Goal: Task Accomplishment & Management: Use online tool/utility

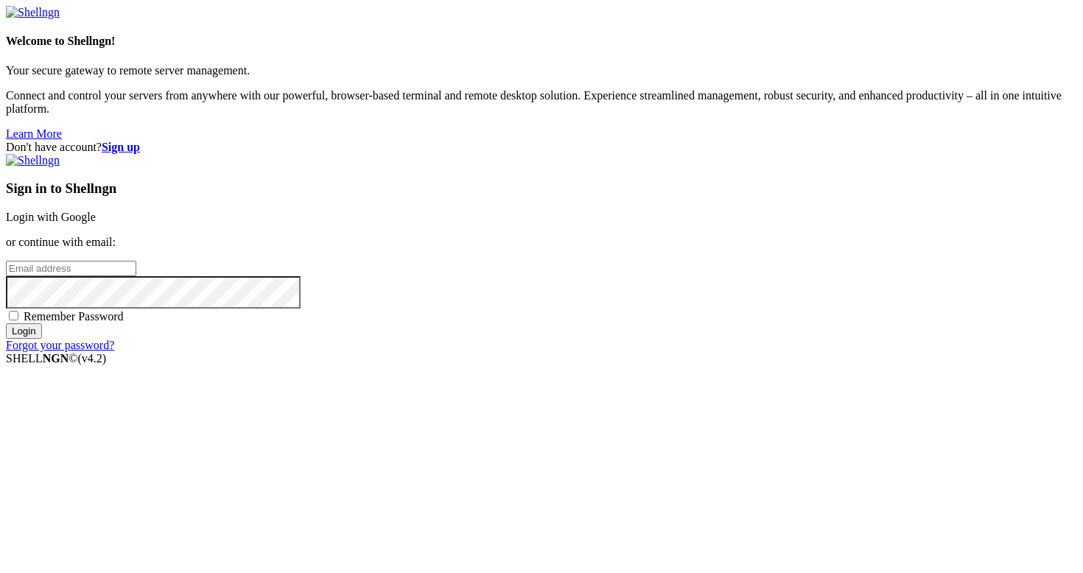
click at [136, 275] on input "email" at bounding box center [71, 268] width 130 height 15
type input "[PERSON_NAME][EMAIL_ADDRESS][DOMAIN_NAME]"
click at [42, 339] on input "Login" at bounding box center [24, 330] width 36 height 15
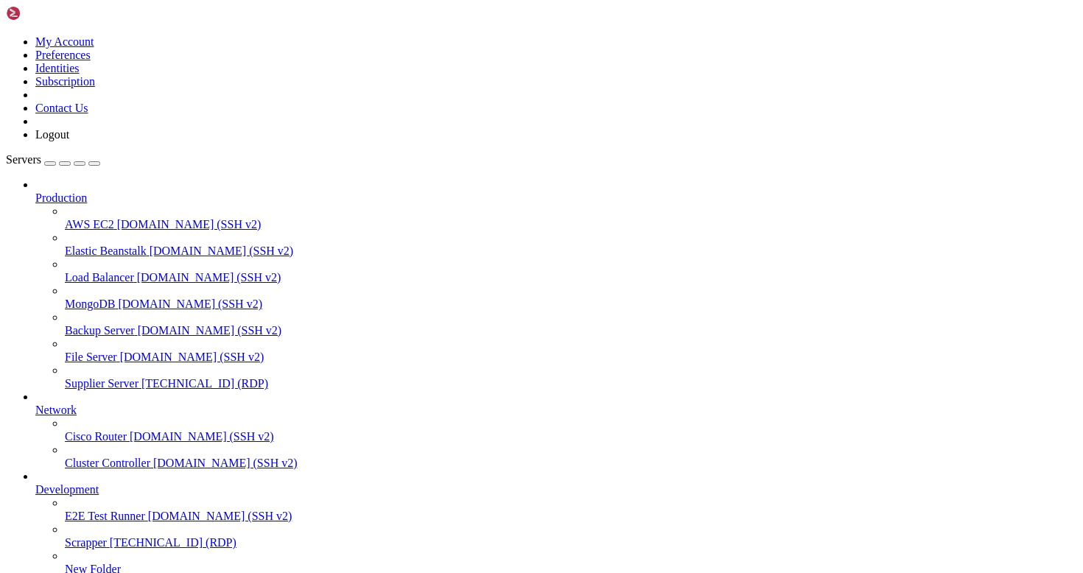
click at [141, 377] on span "[TECHNICAL_ID] (RDP)" at bounding box center [204, 383] width 127 height 13
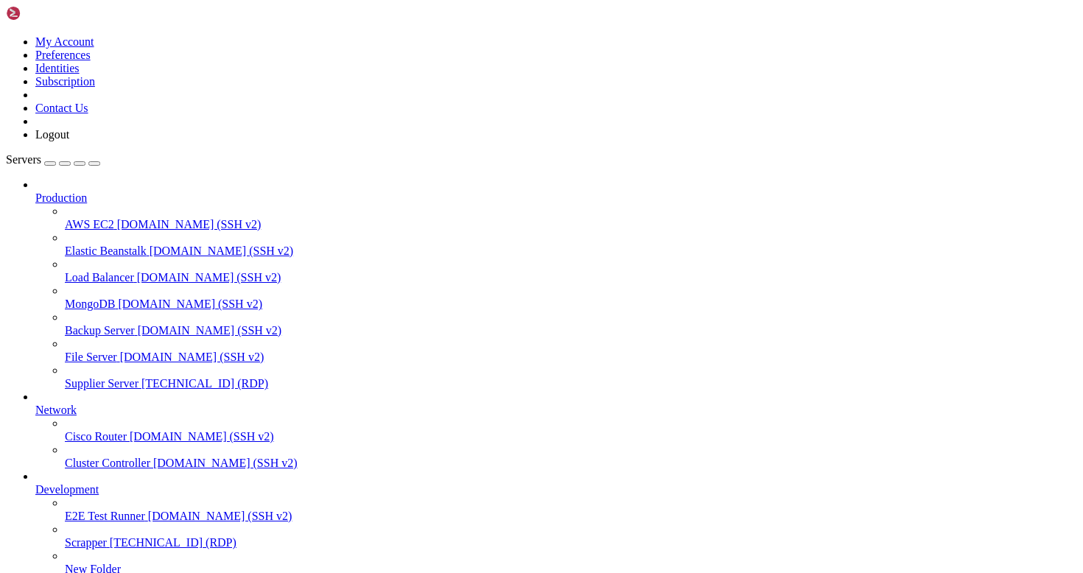
drag, startPoint x: 141, startPoint y: 994, endPoint x: 168, endPoint y: 996, distance: 26.6
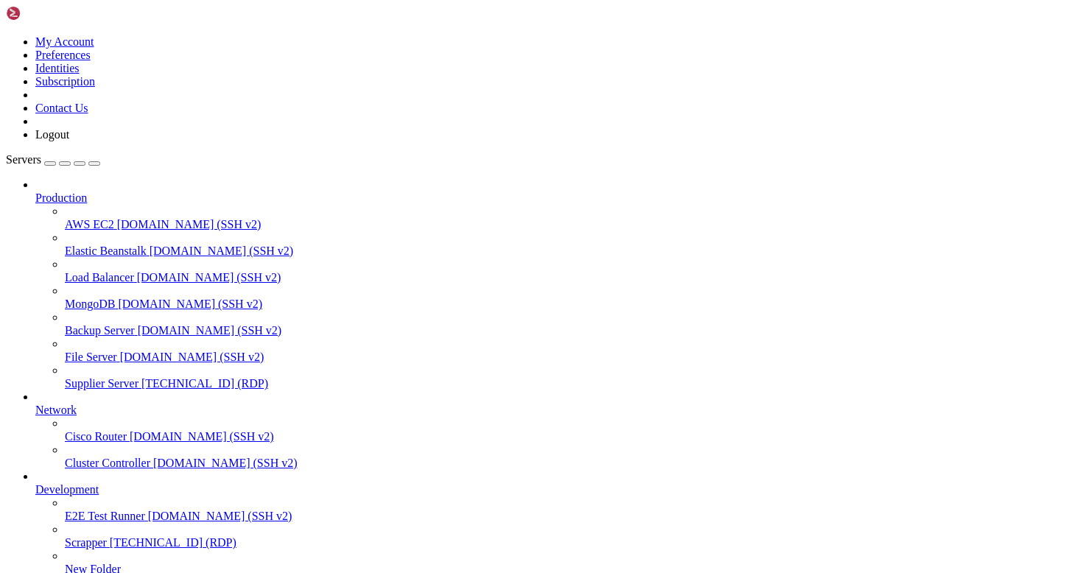
drag, startPoint x: 110, startPoint y: 1068, endPoint x: 219, endPoint y: 1068, distance: 109.0
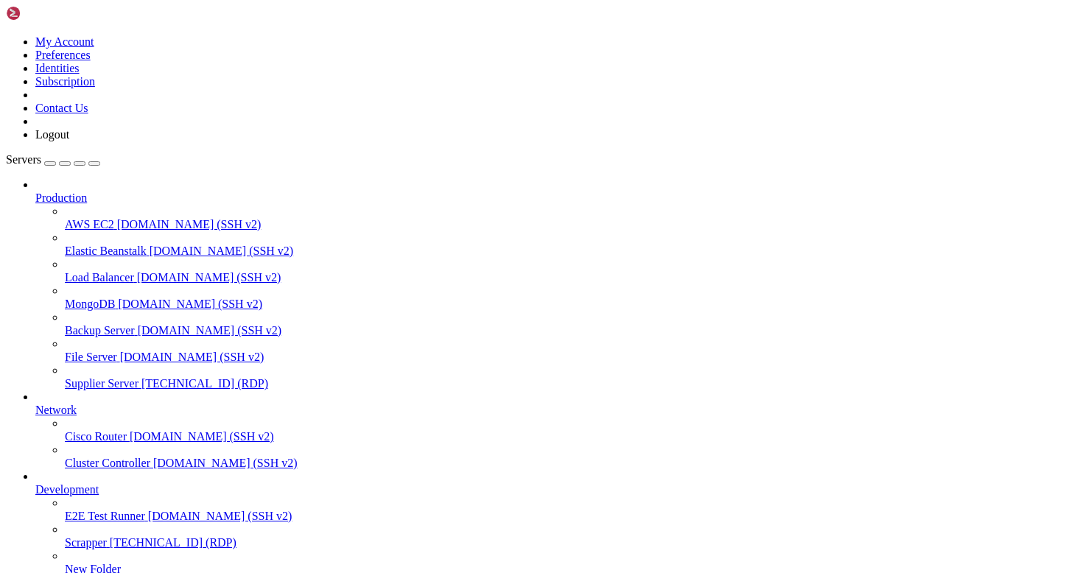
click at [141, 377] on span "[TECHNICAL_ID] (RDP)" at bounding box center [204, 383] width 127 height 13
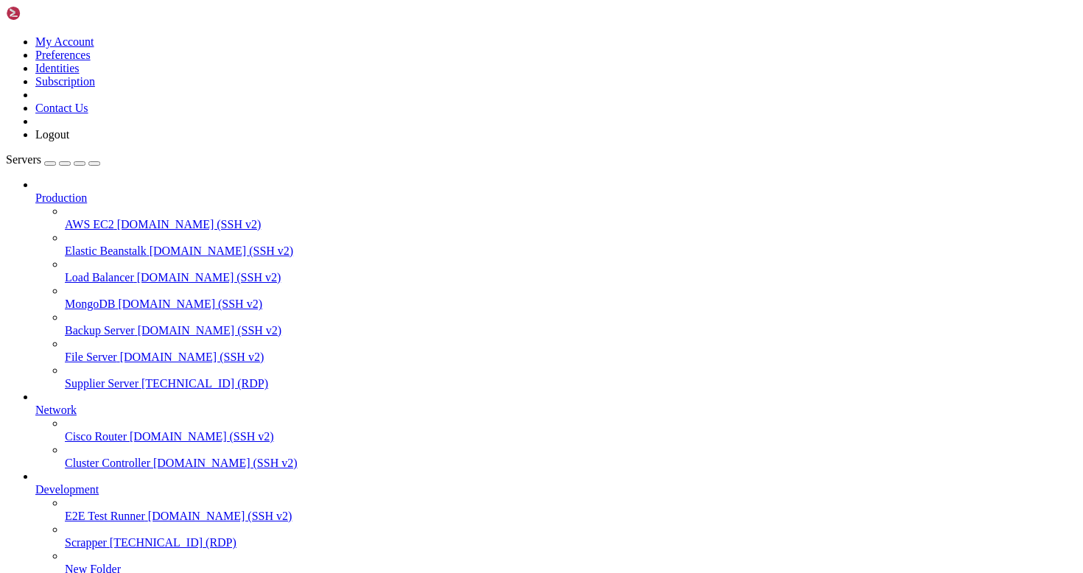
click at [76, 377] on span "Supplier Server" at bounding box center [102, 383] width 74 height 13
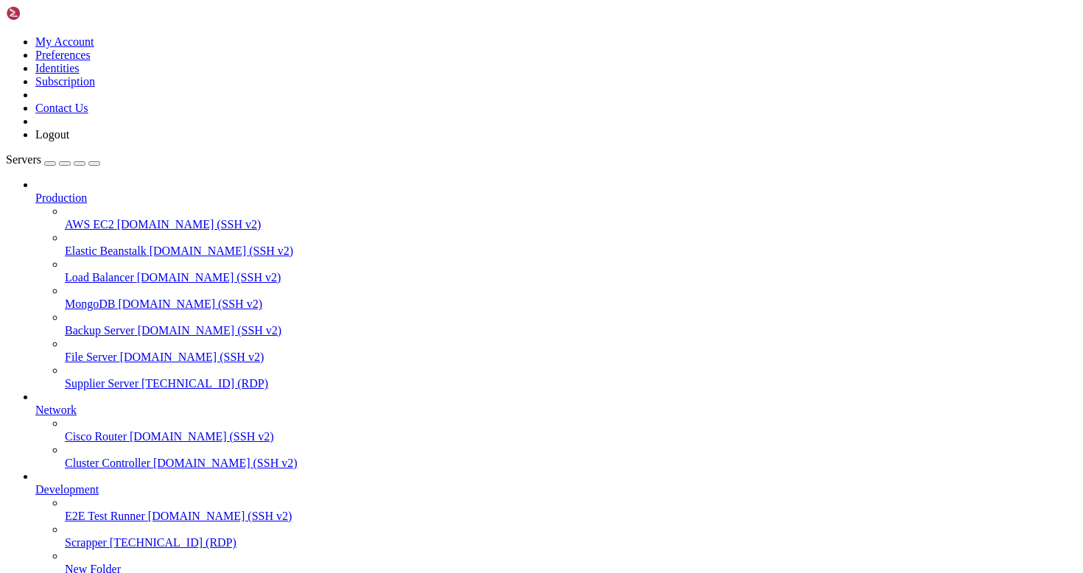
drag, startPoint x: 368, startPoint y: 942, endPoint x: 74, endPoint y: 943, distance: 293.9
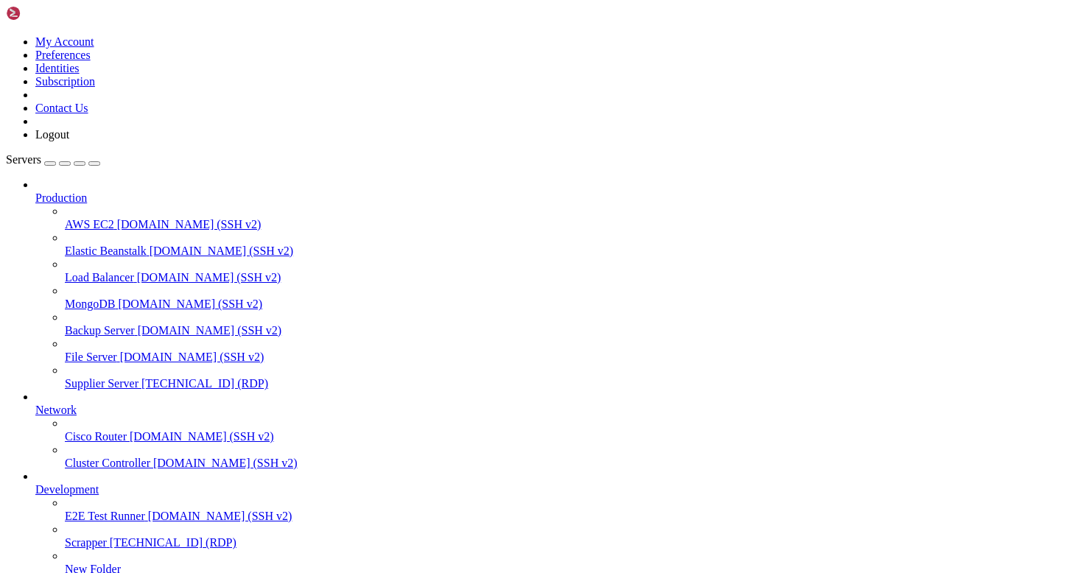
drag, startPoint x: 627, startPoint y: 1084, endPoint x: 535, endPoint y: 1084, distance: 92.1
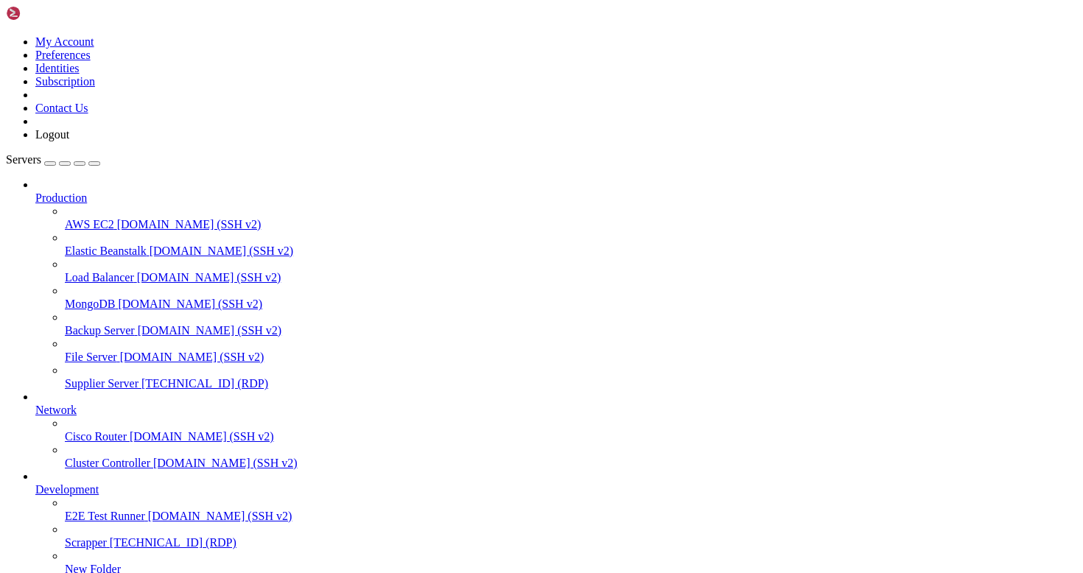
drag, startPoint x: 211, startPoint y: 860, endPoint x: 57, endPoint y: 859, distance: 154.0
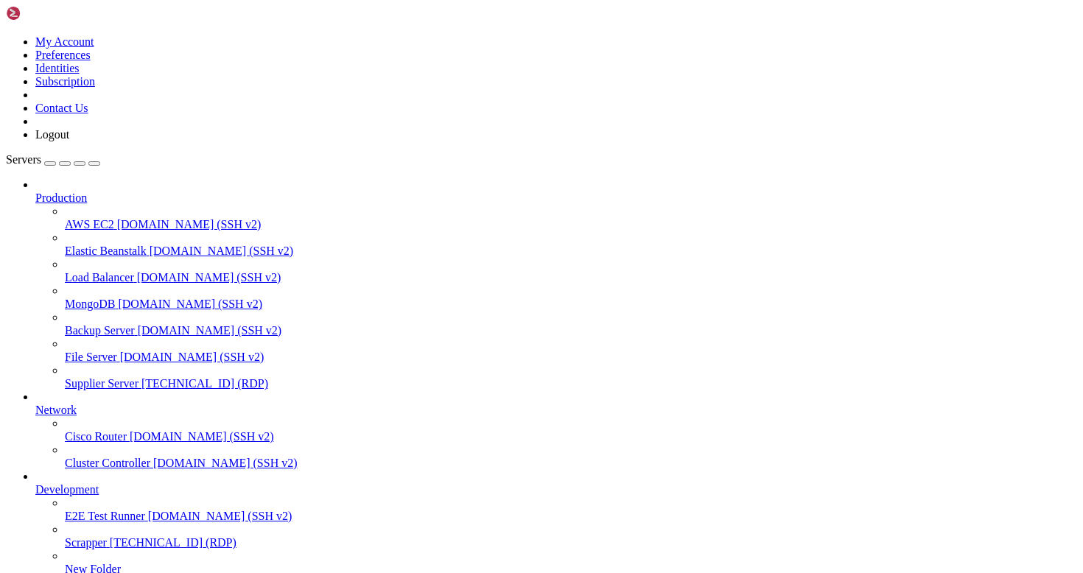
drag, startPoint x: 108, startPoint y: 1067, endPoint x: 205, endPoint y: 1067, distance: 97.2
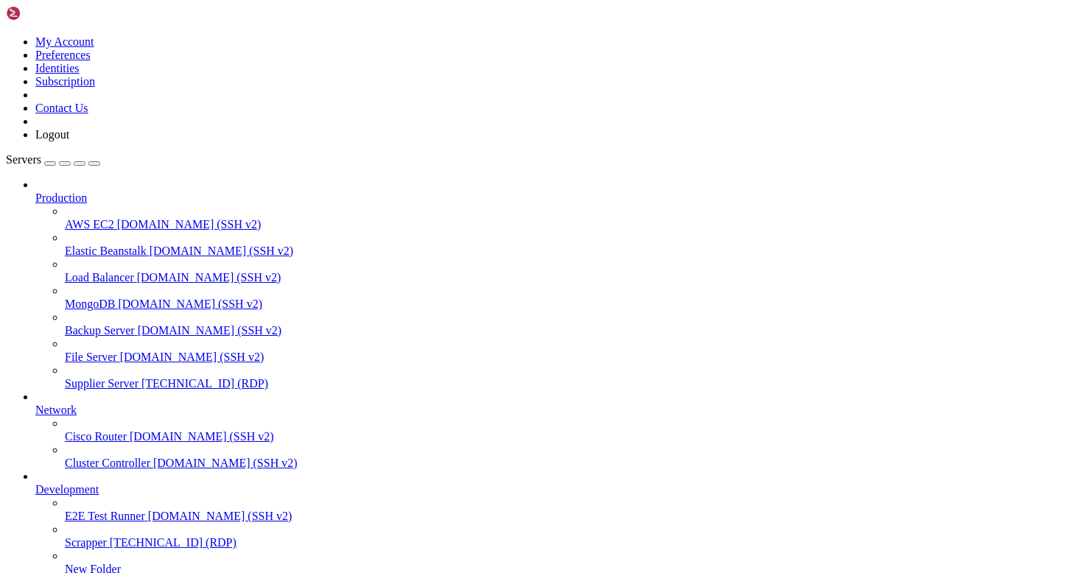
drag, startPoint x: 216, startPoint y: 1067, endPoint x: 141, endPoint y: 1067, distance: 75.1
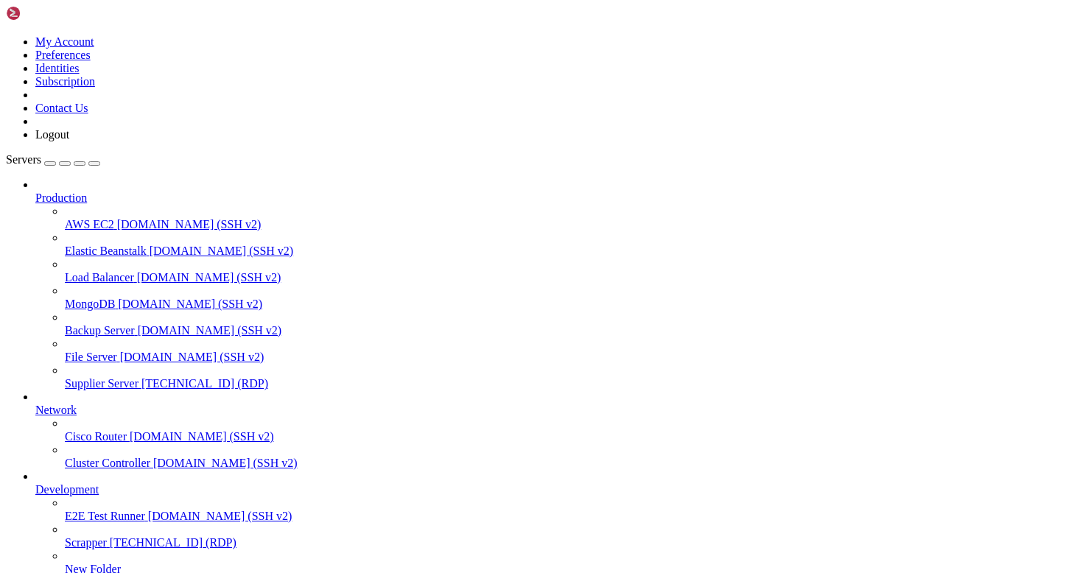
drag, startPoint x: 214, startPoint y: 1067, endPoint x: 110, endPoint y: 1070, distance: 103.9
